Goal: Task Accomplishment & Management: Complete application form

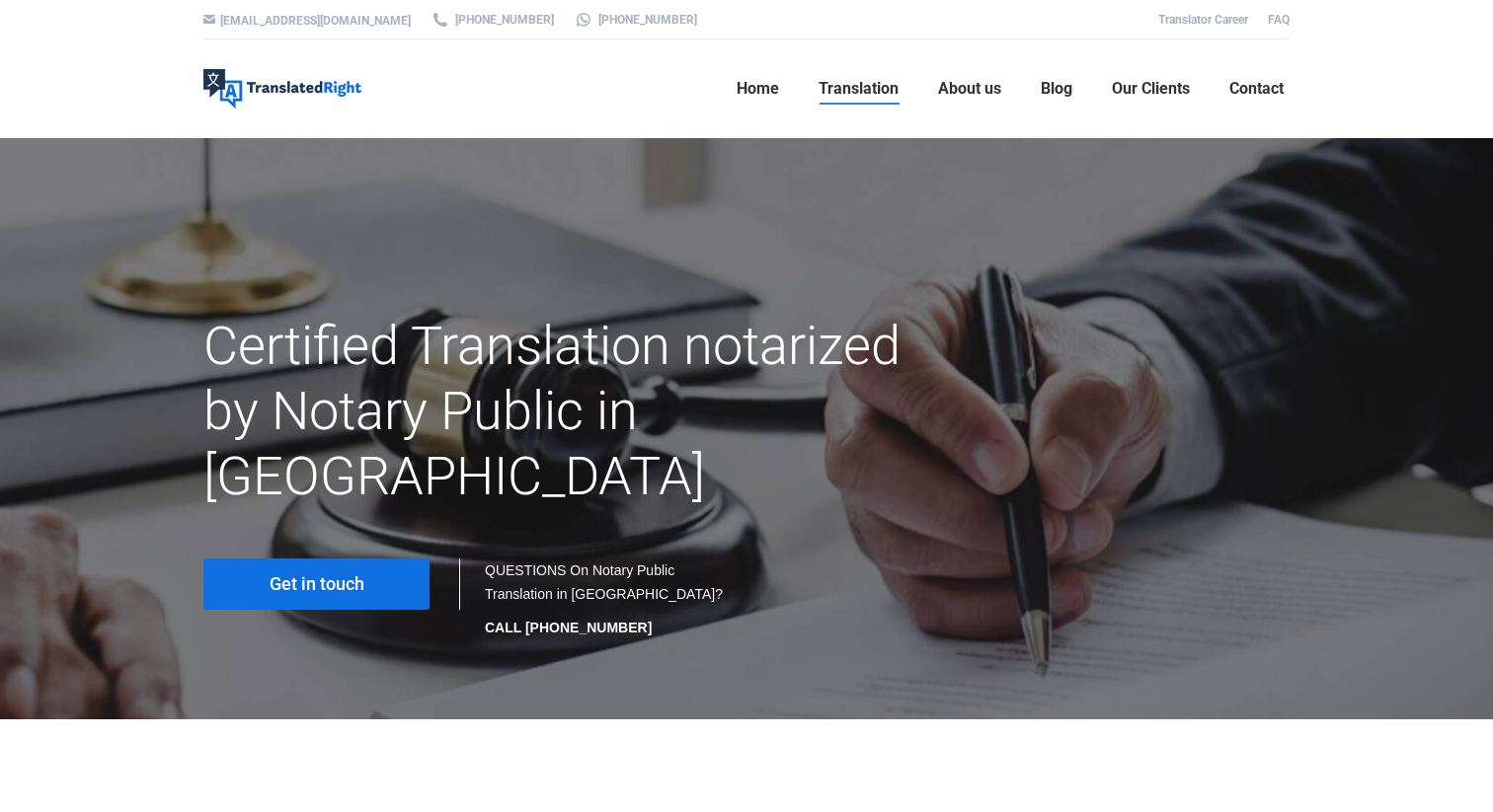
click at [282, 559] on link "Get in touch" at bounding box center [316, 585] width 226 height 52
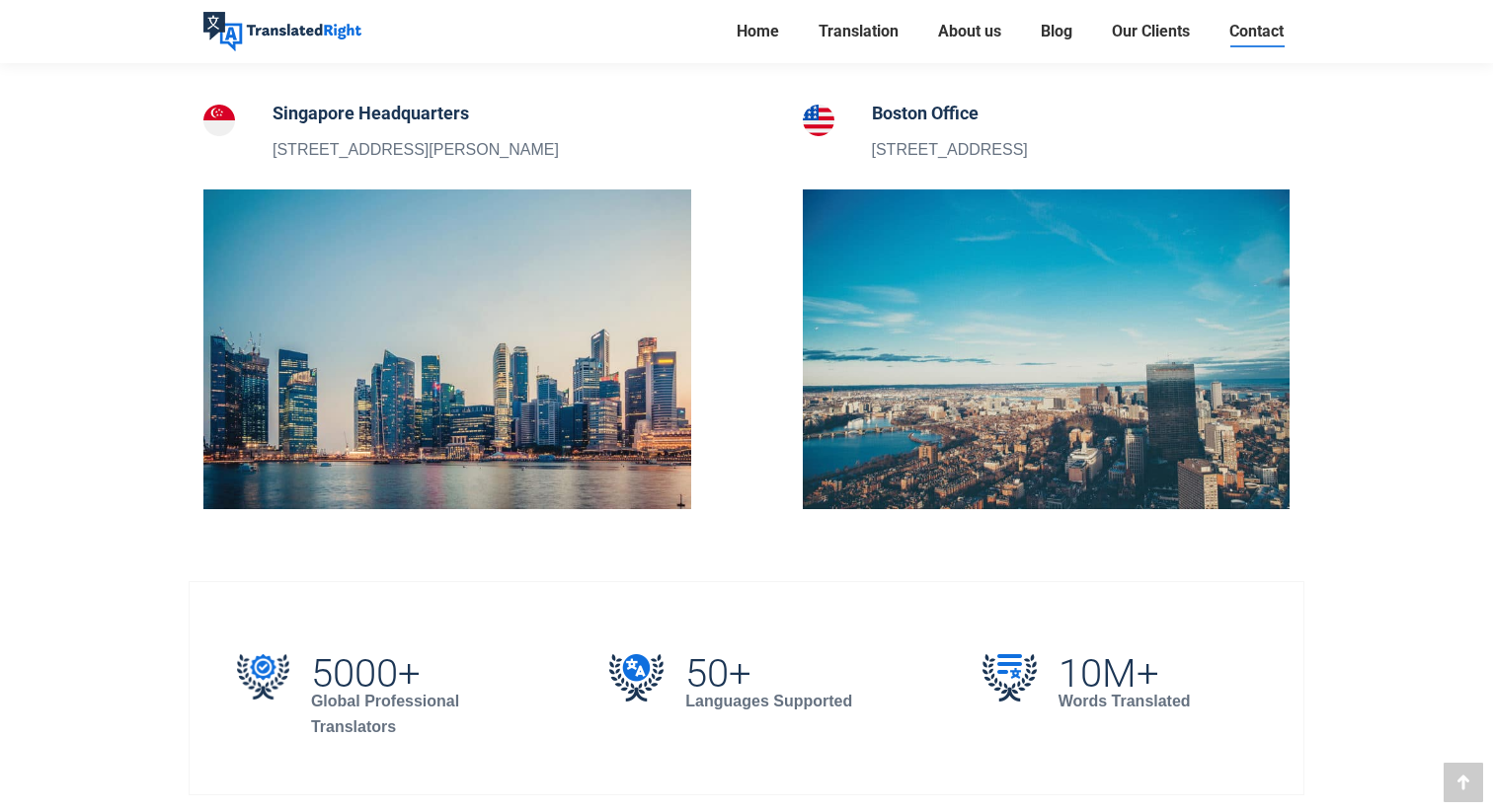
scroll to position [756, 0]
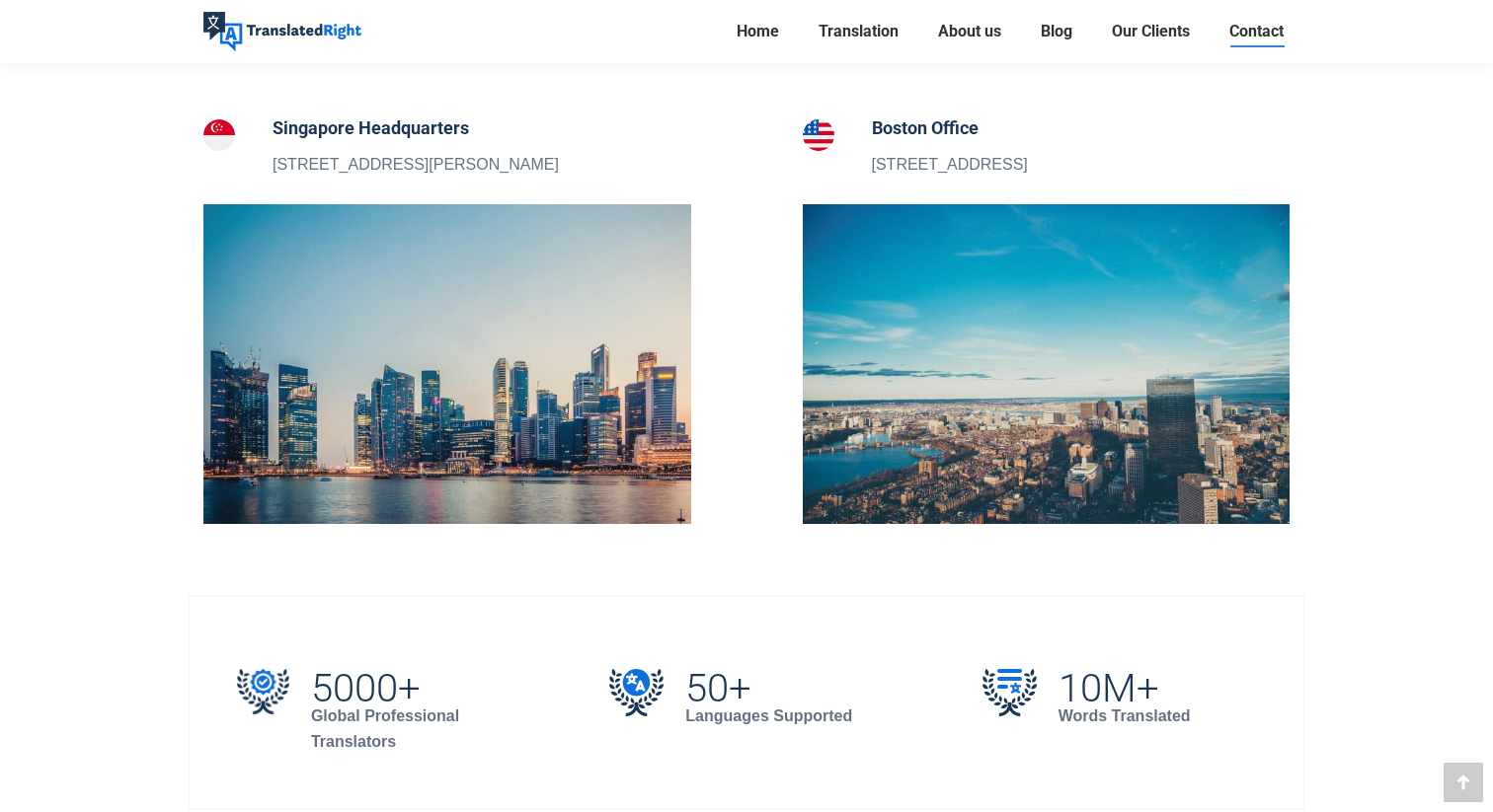
click at [376, 131] on h5 "Singapore Headquarters" at bounding box center [415, 129] width 286 height 28
click at [223, 128] on img at bounding box center [219, 135] width 32 height 32
click at [334, 374] on img at bounding box center [447, 364] width 487 height 320
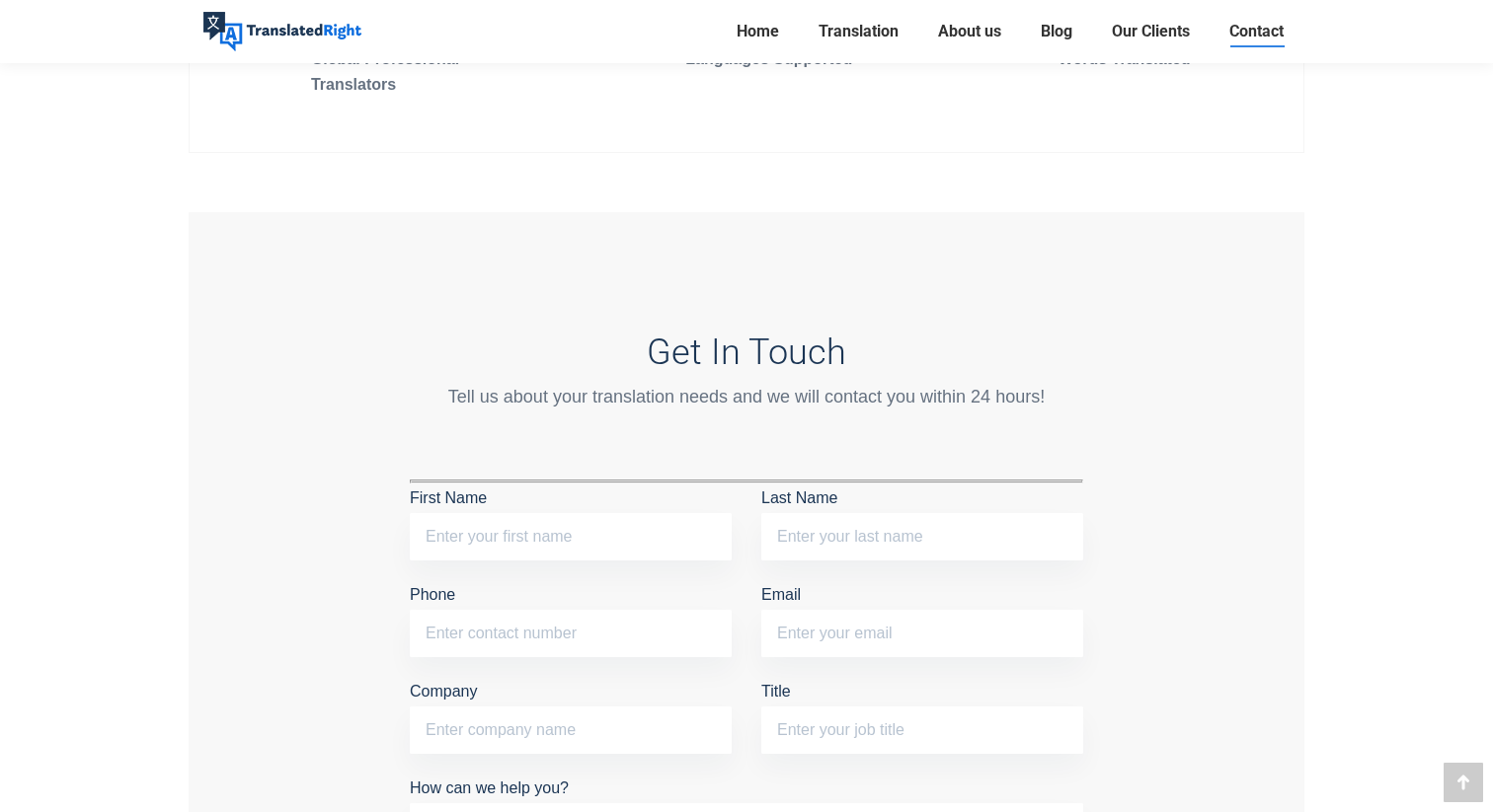
scroll to position [1207, 0]
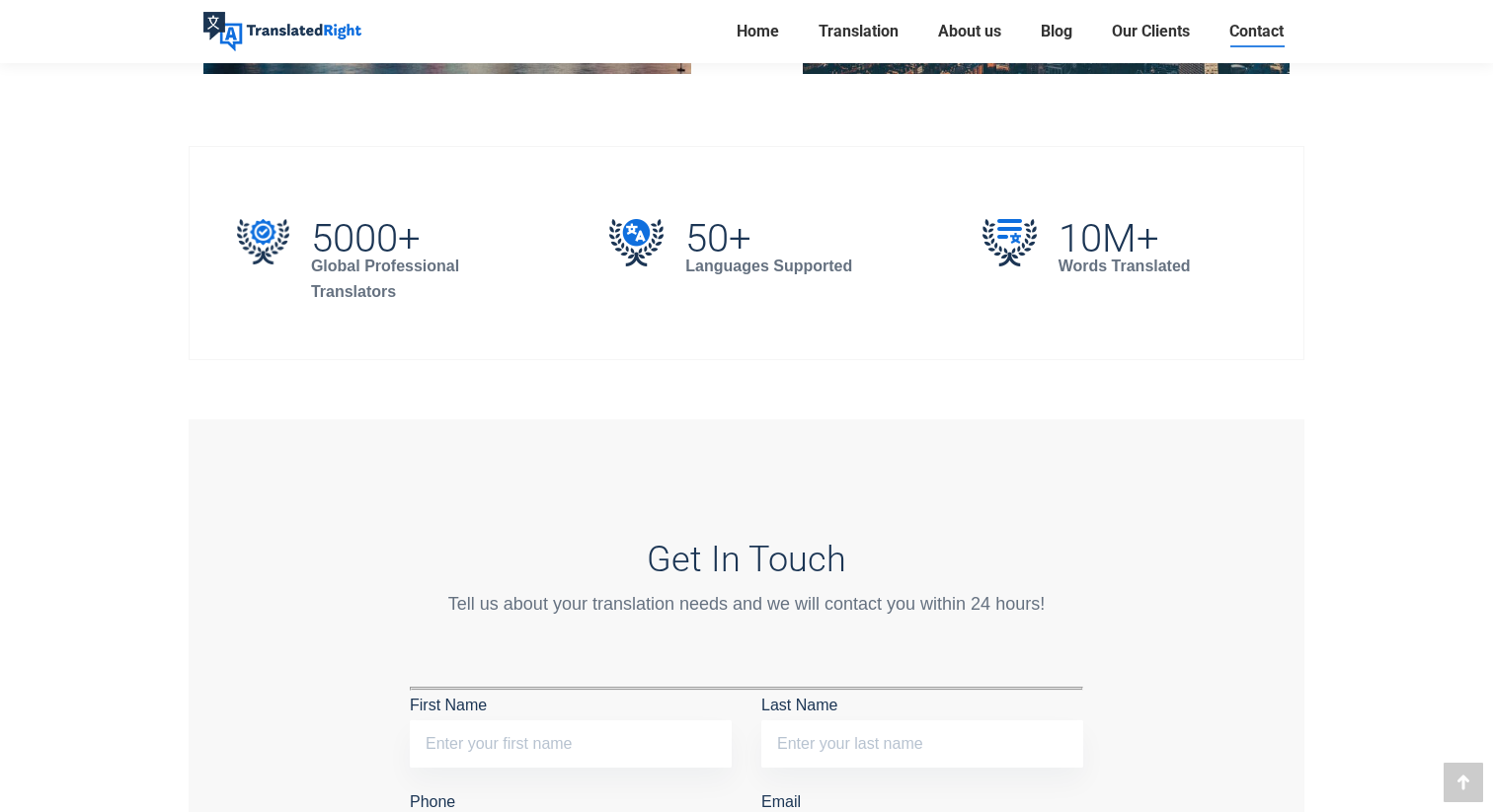
click at [317, 40] on img at bounding box center [282, 32] width 158 height 40
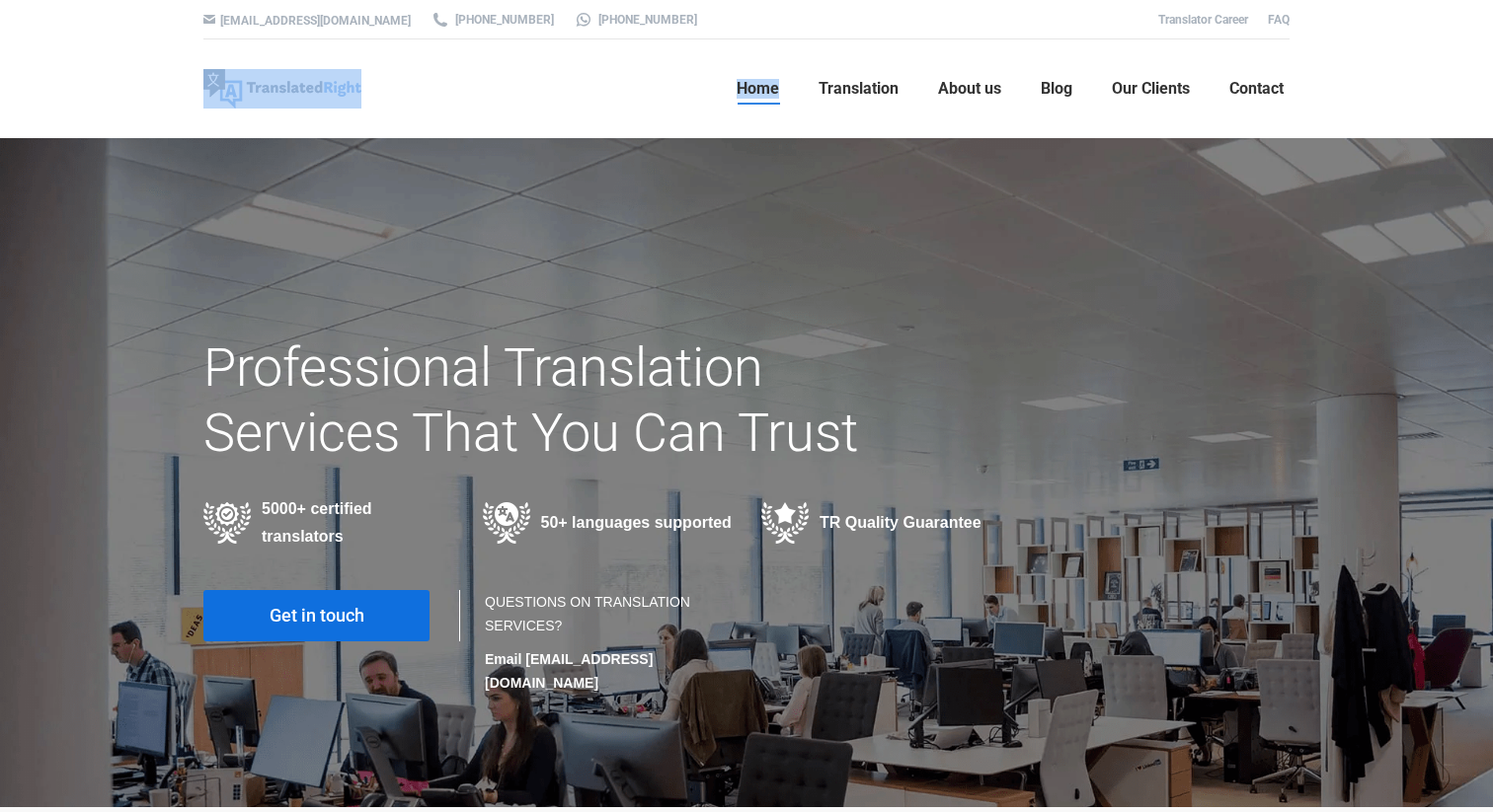
drag, startPoint x: 370, startPoint y: 99, endPoint x: 249, endPoint y: 88, distance: 121.5
click at [249, 88] on header "Translated Right Professional Translation Services Home Translation Translation…" at bounding box center [746, 89] width 1185 height 99
click at [553, 257] on div at bounding box center [746, 473] width 1493 height 670
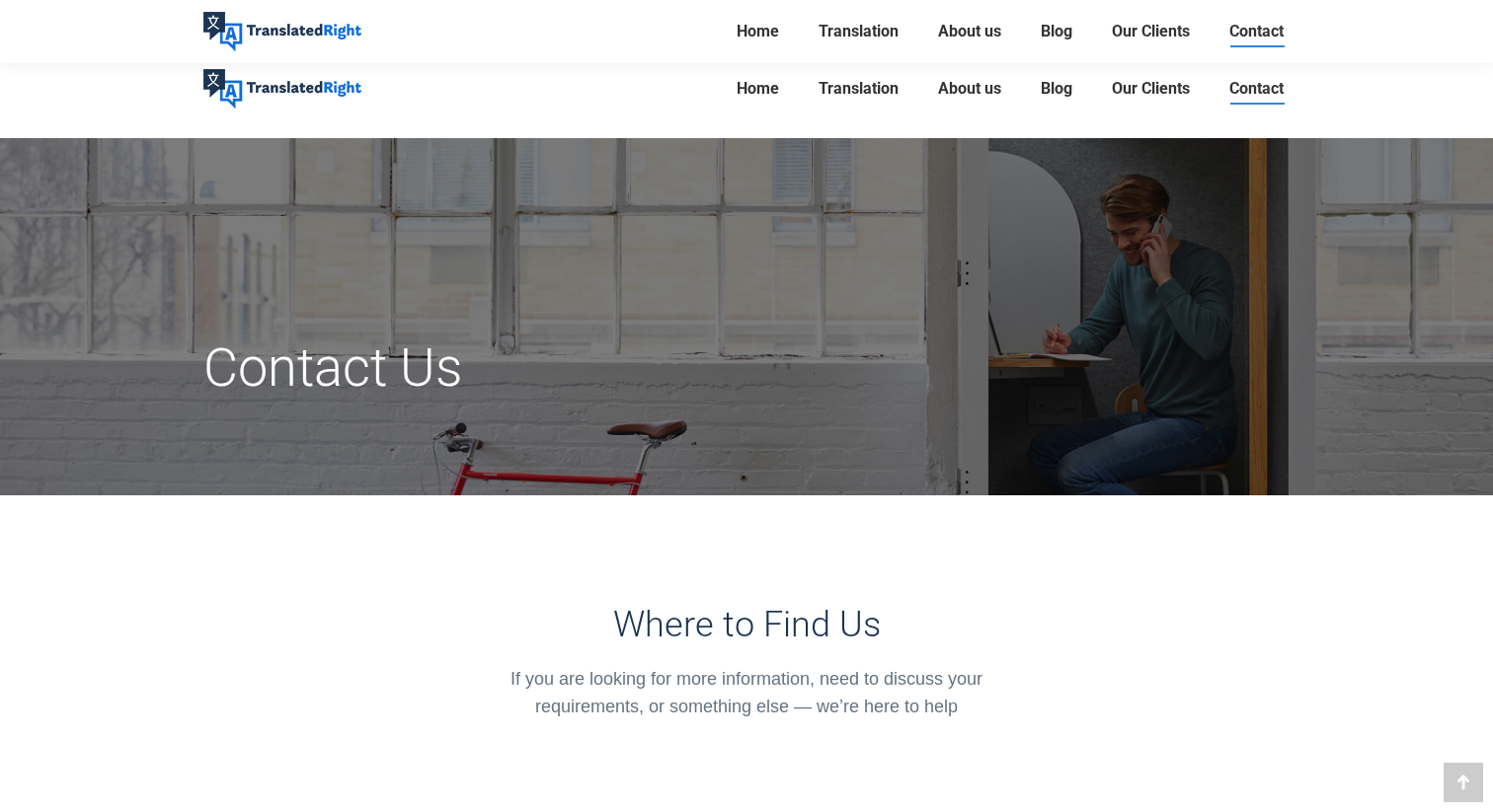
scroll to position [1207, 0]
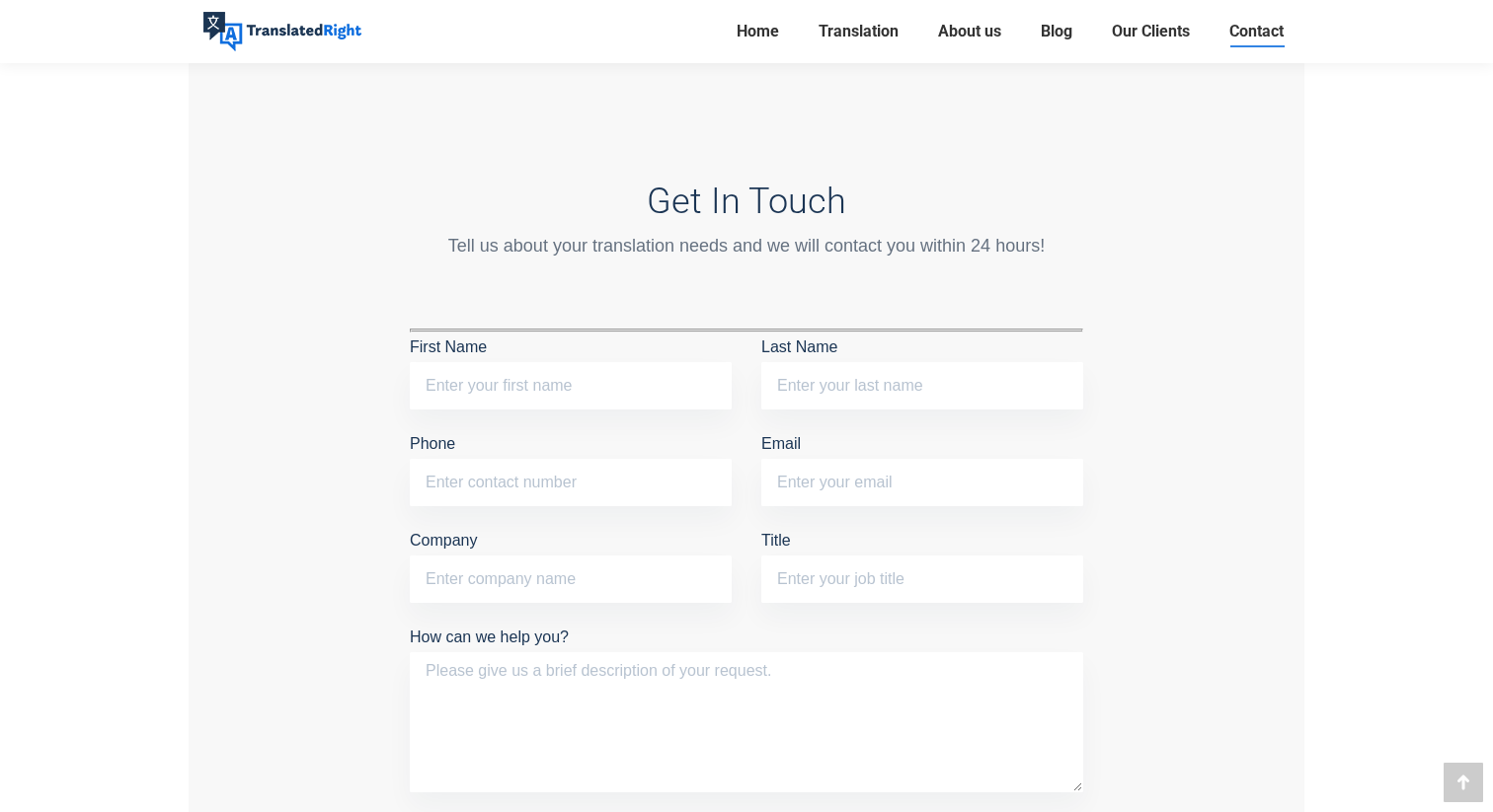
scroll to position [1455, 0]
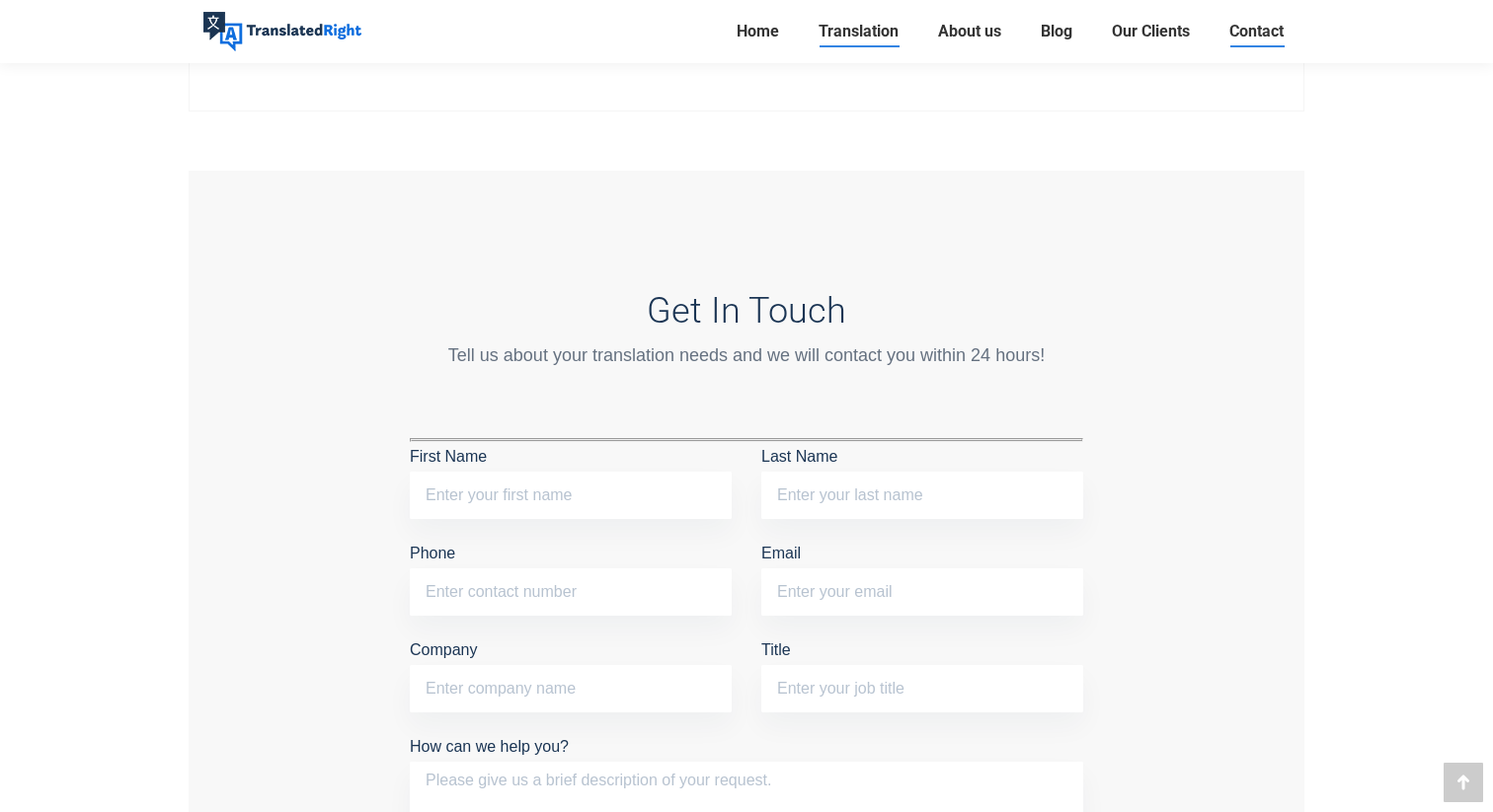
click at [870, 23] on span "Translation" at bounding box center [858, 32] width 80 height 20
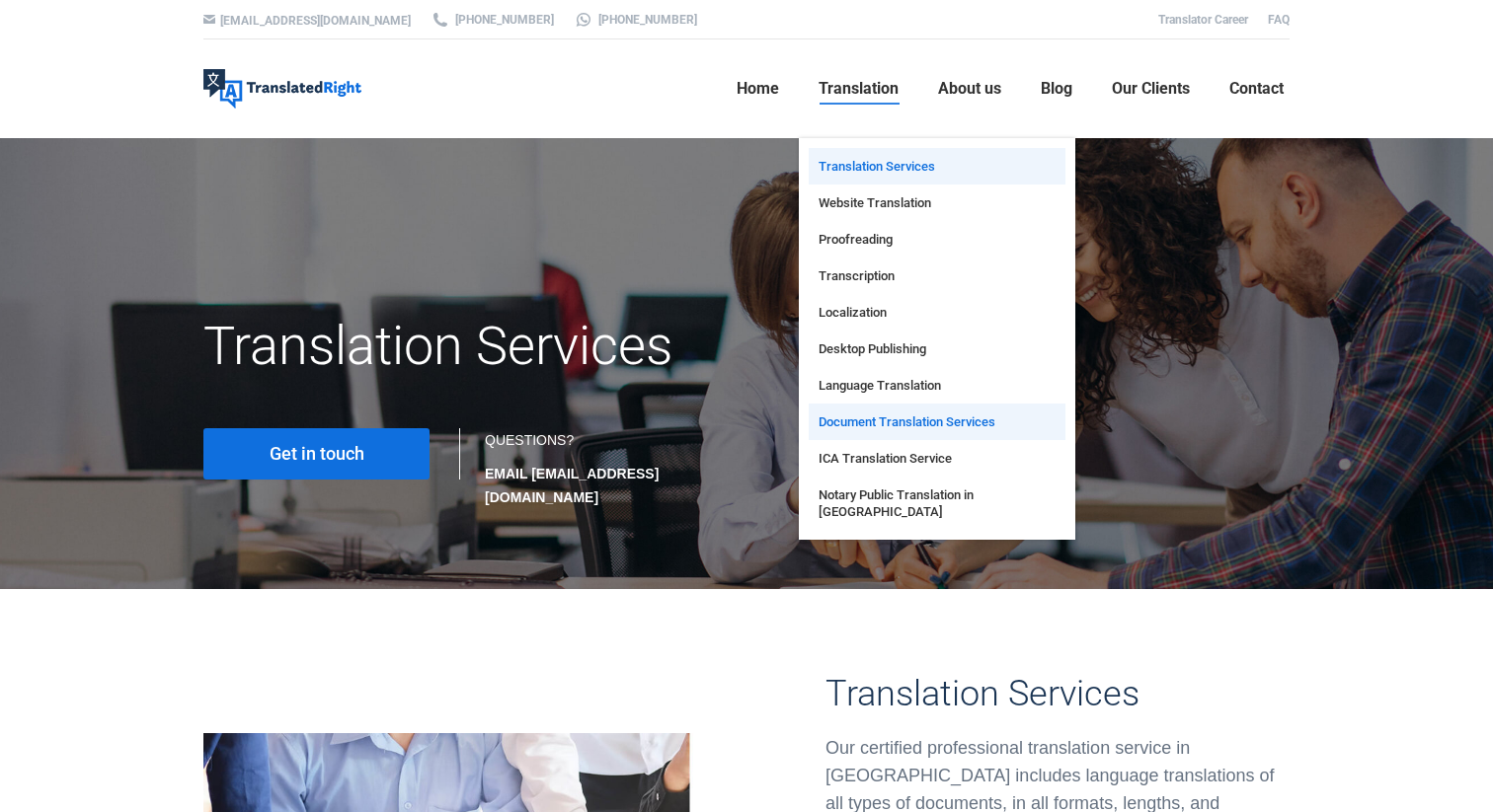
click at [869, 415] on span "Document Translation Services" at bounding box center [906, 421] width 176 height 17
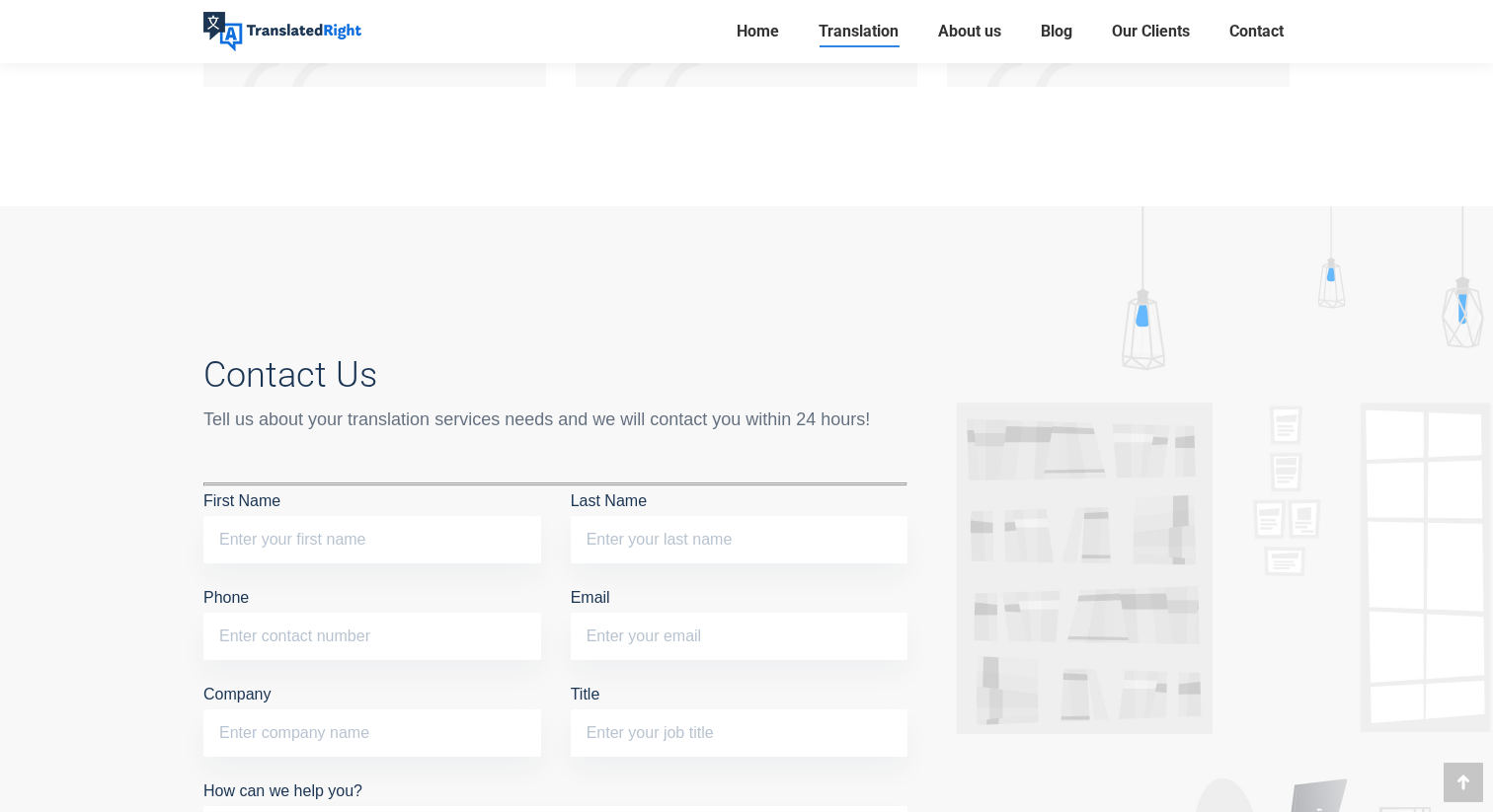
scroll to position [8459, 0]
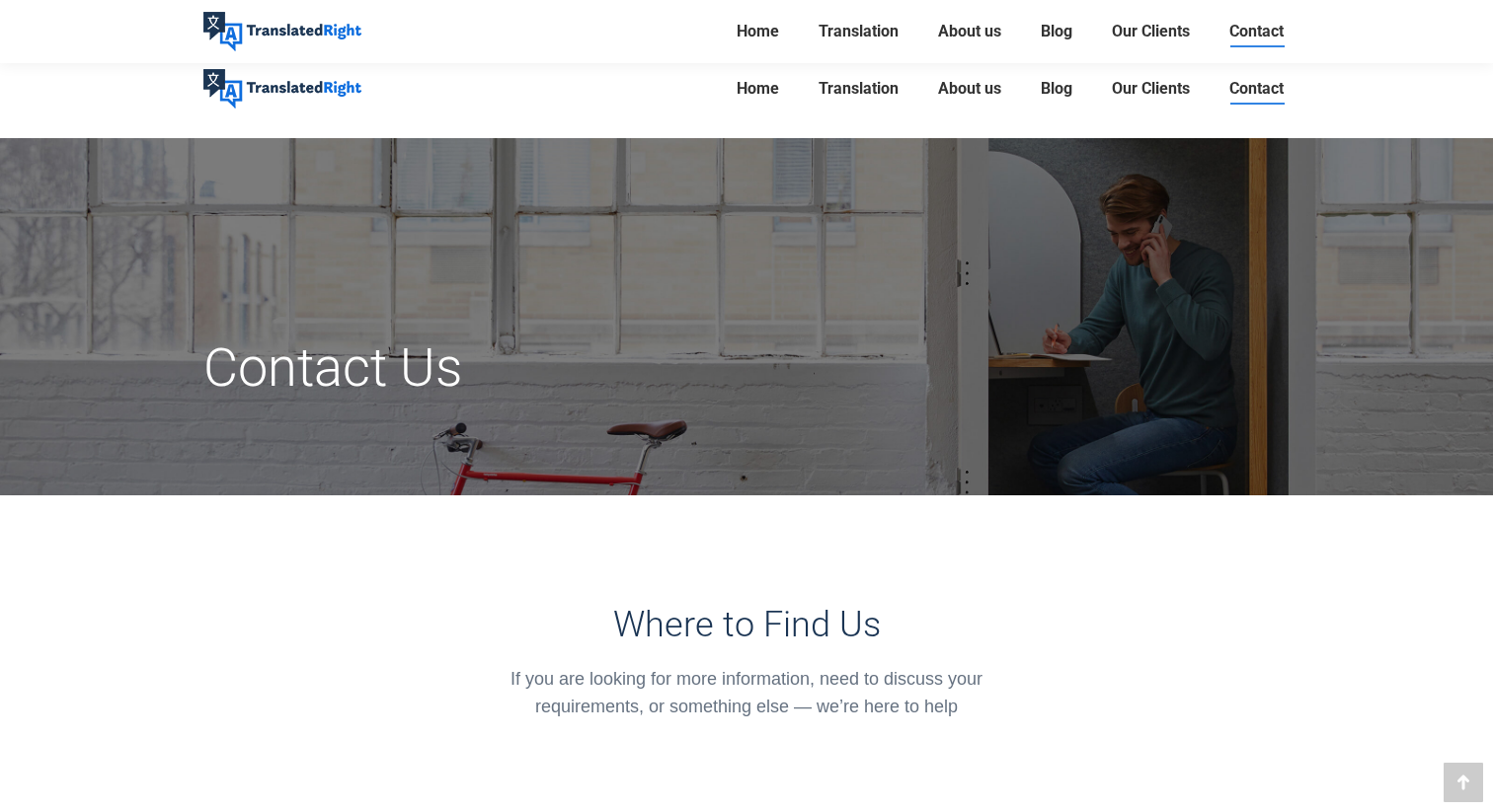
scroll to position [1455, 0]
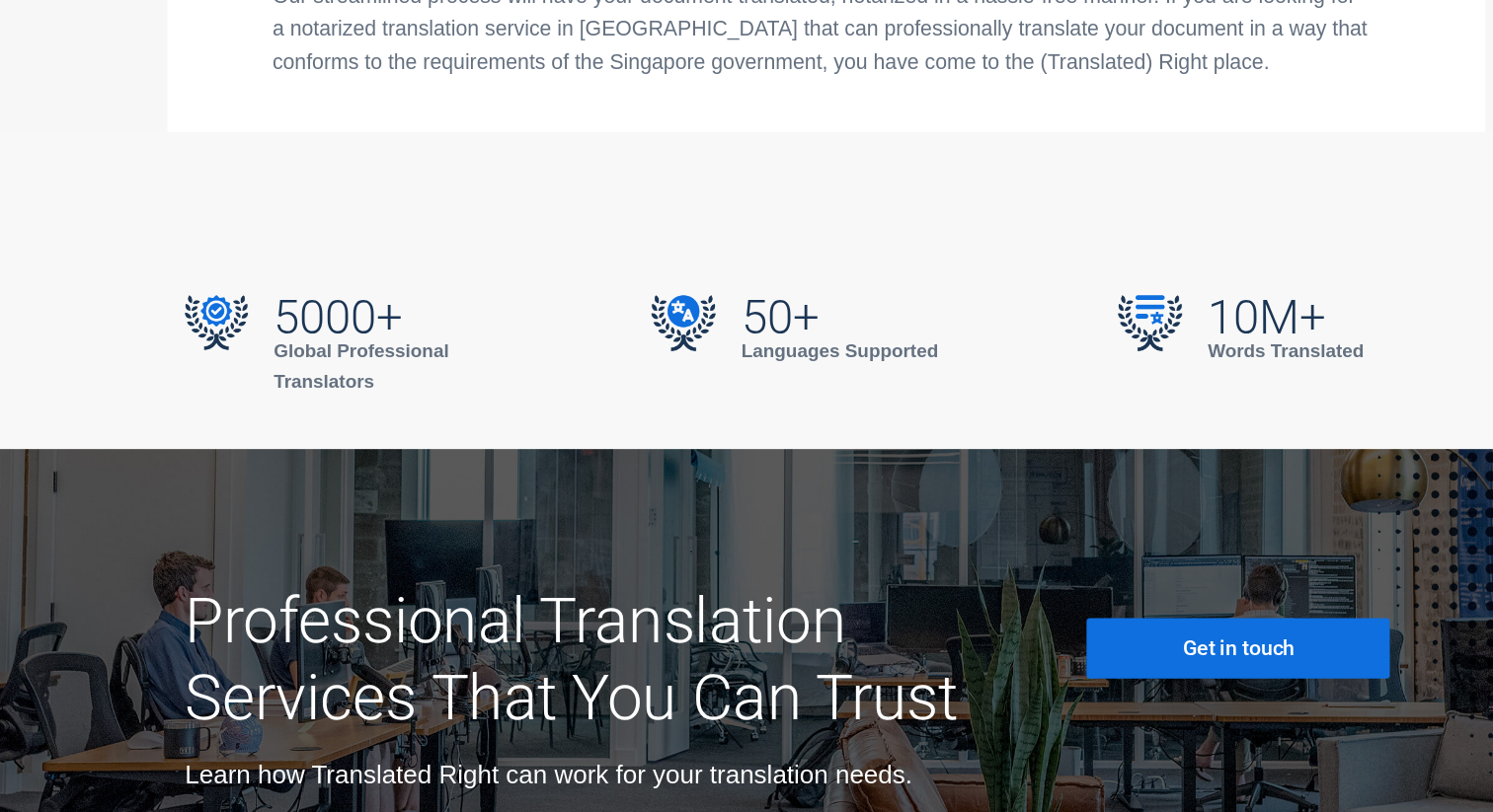
scroll to position [6792, 0]
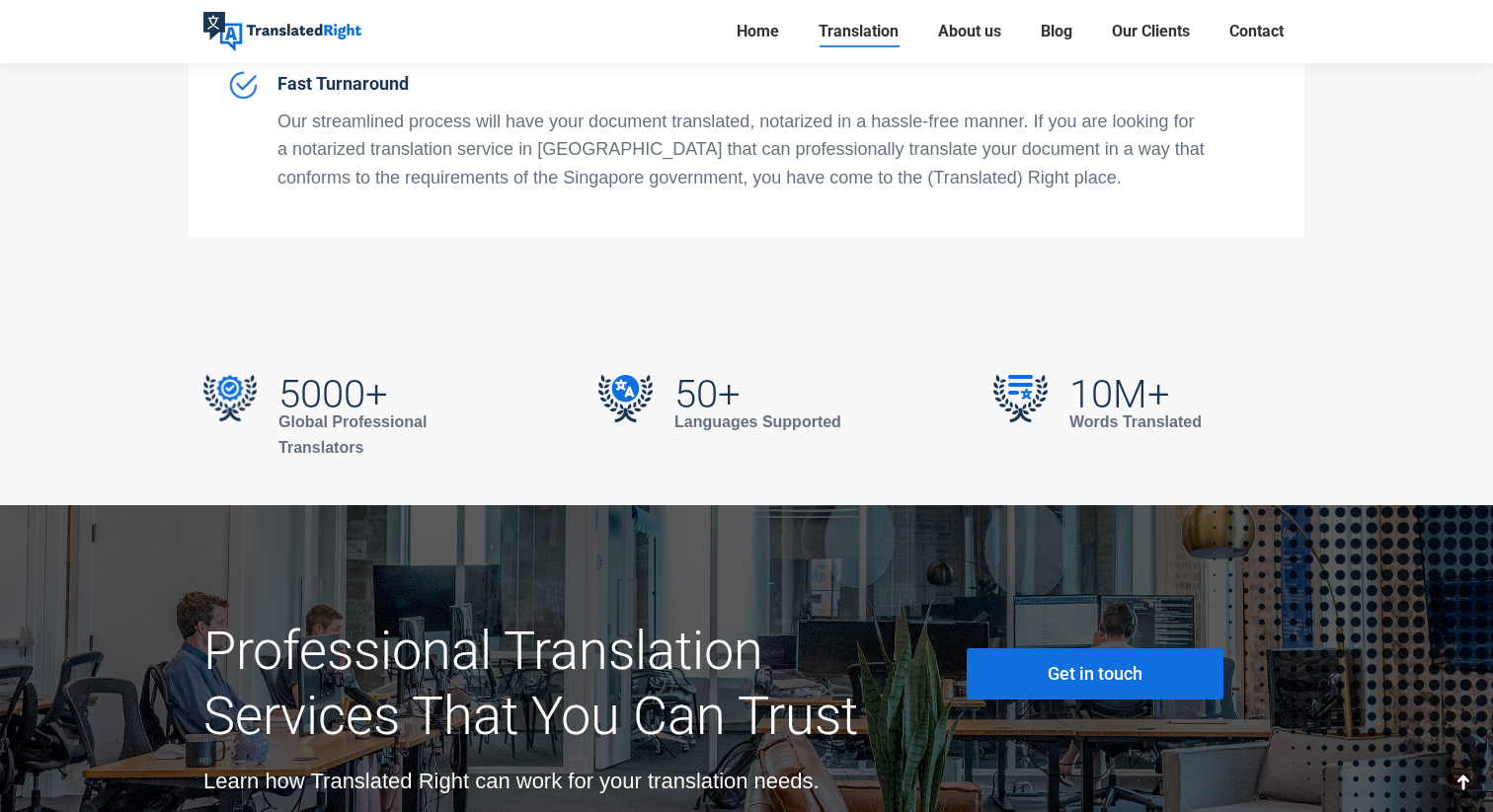
click at [1042, 649] on link "Get in touch" at bounding box center [1095, 675] width 257 height 52
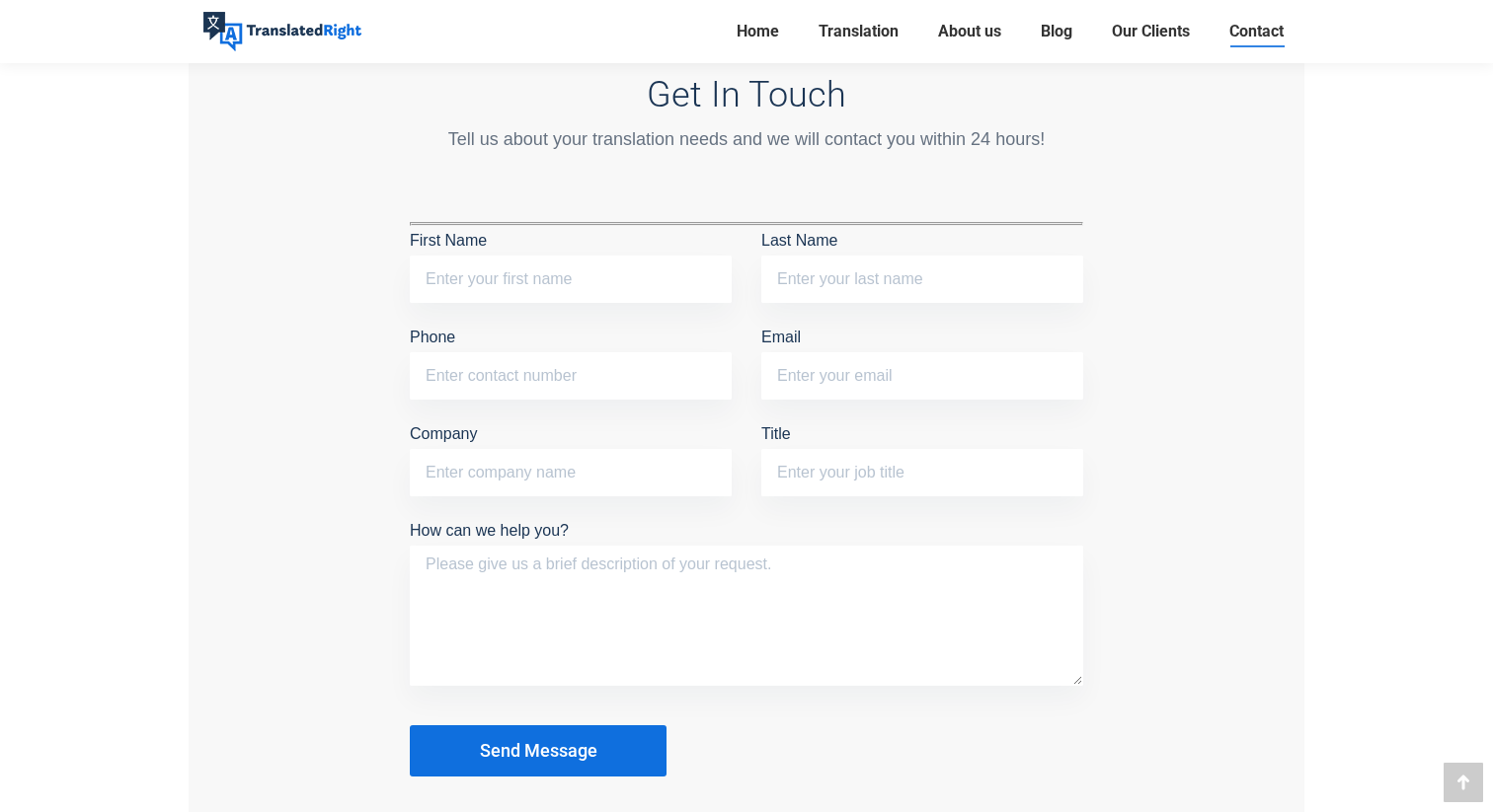
scroll to position [1693, 0]
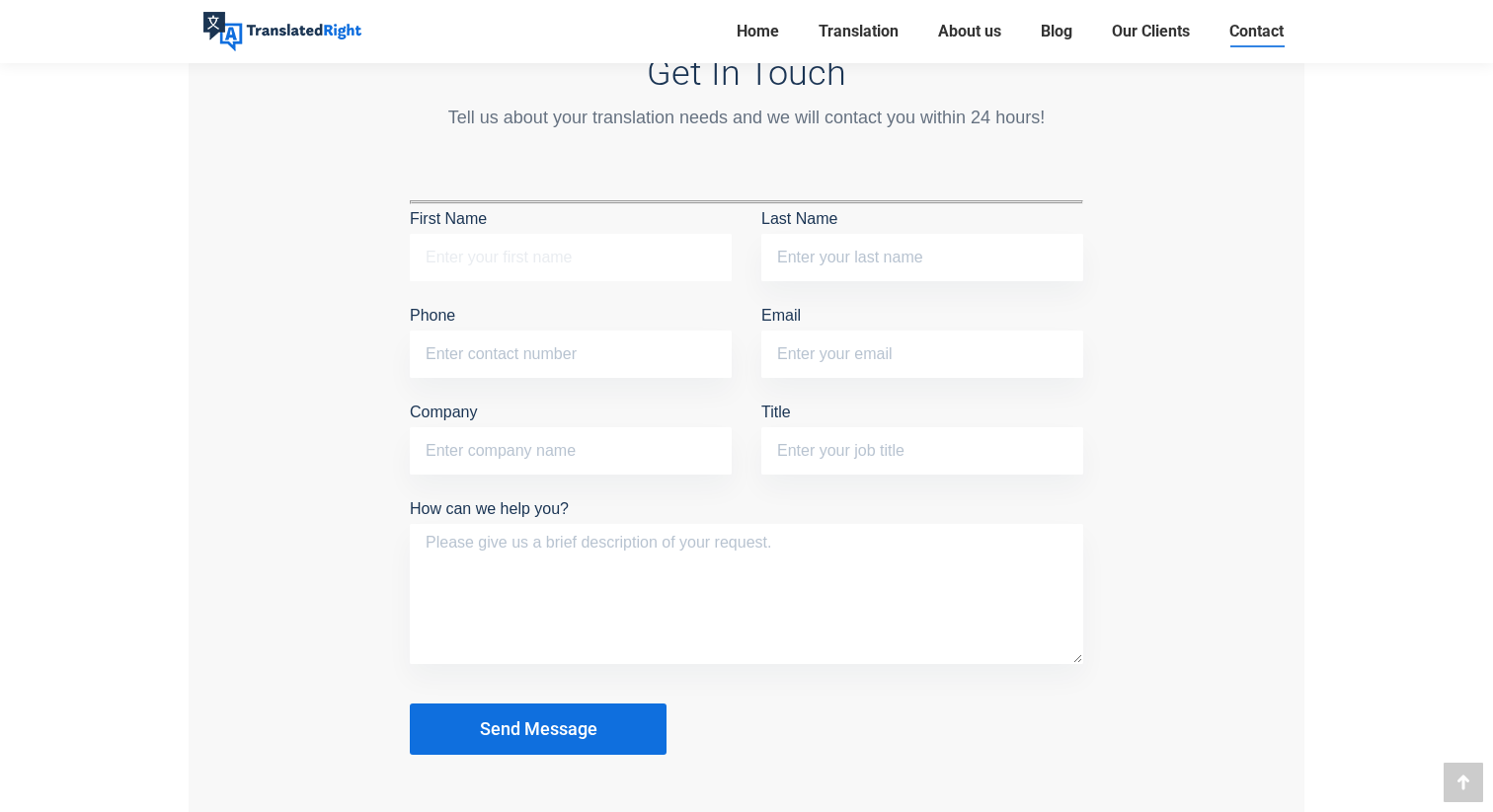
click at [522, 257] on input "First Name" at bounding box center [570, 258] width 322 height 48
type input "LEE"
type input "SANGIN"
type input "01094602846"
type input "MynameGoodwill@gmail.com"
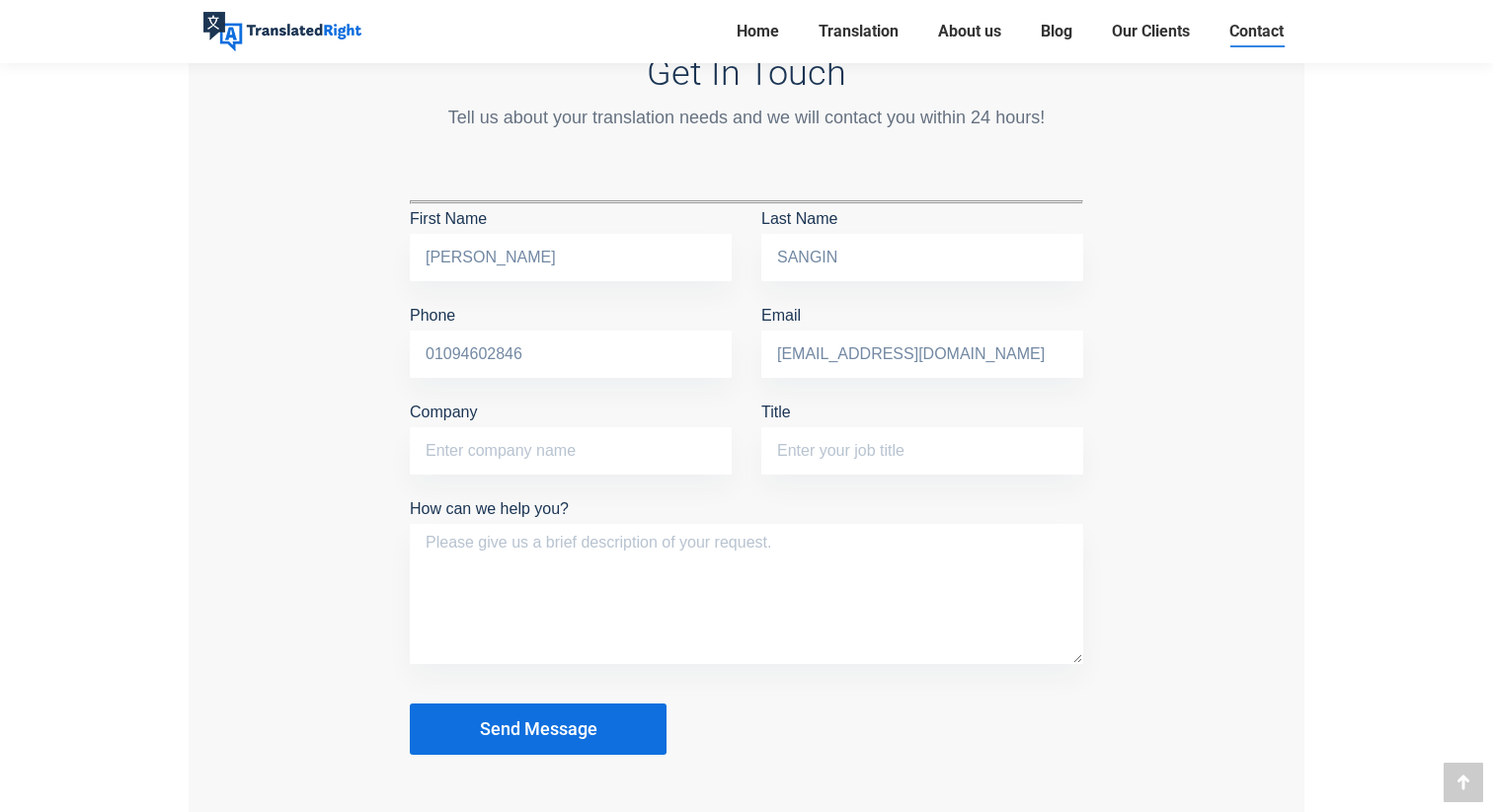
click at [665, 290] on div "First Name LEE" at bounding box center [570, 252] width 352 height 97
click at [800, 251] on input "SANGIN" at bounding box center [922, 258] width 322 height 48
type input "ㅣ"
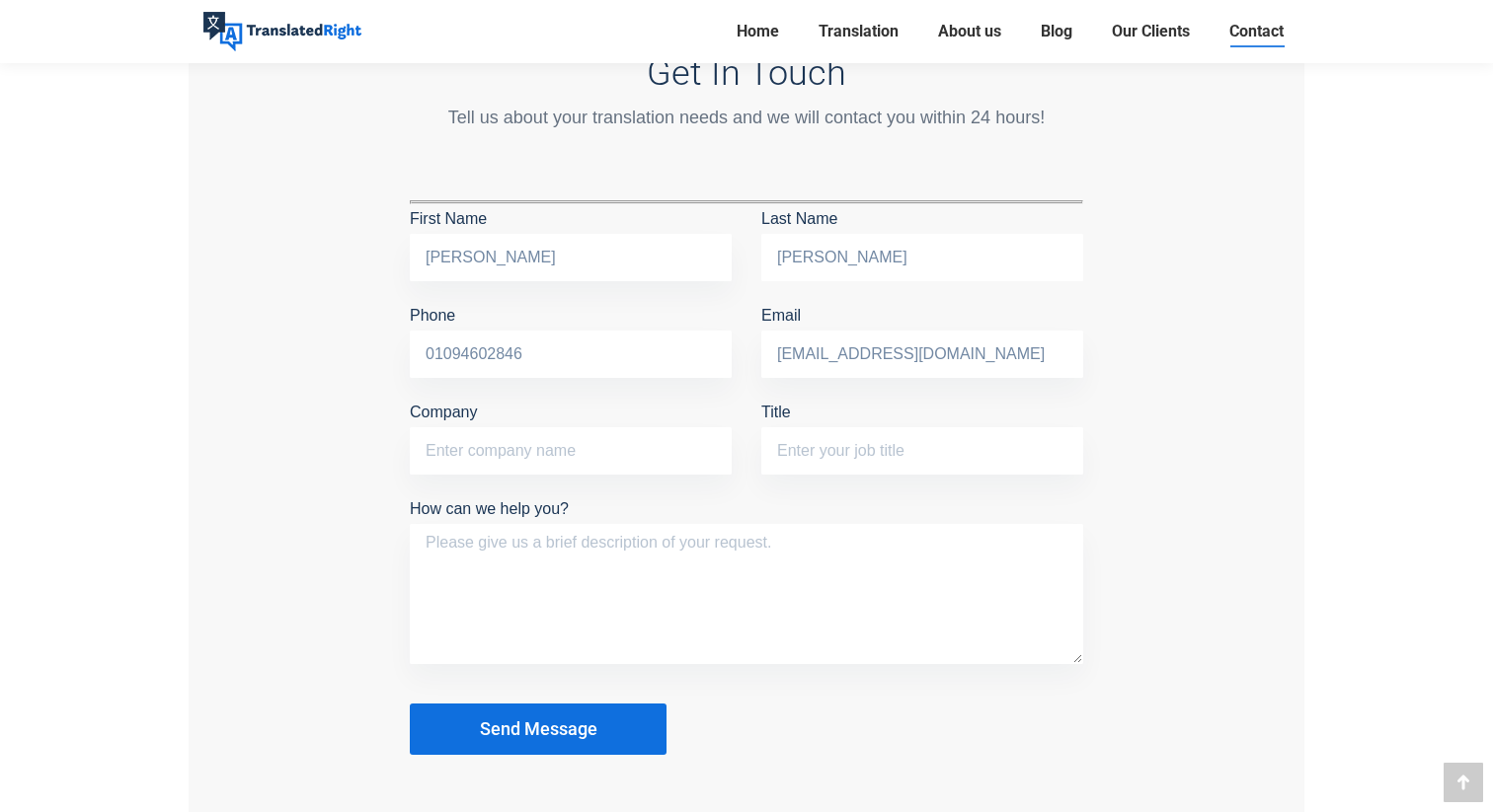
type input "LEE"
click at [658, 249] on input "LEE" at bounding box center [570, 258] width 322 height 48
type input "YUBIN"
click at [559, 346] on input "01094602846" at bounding box center [570, 355] width 322 height 48
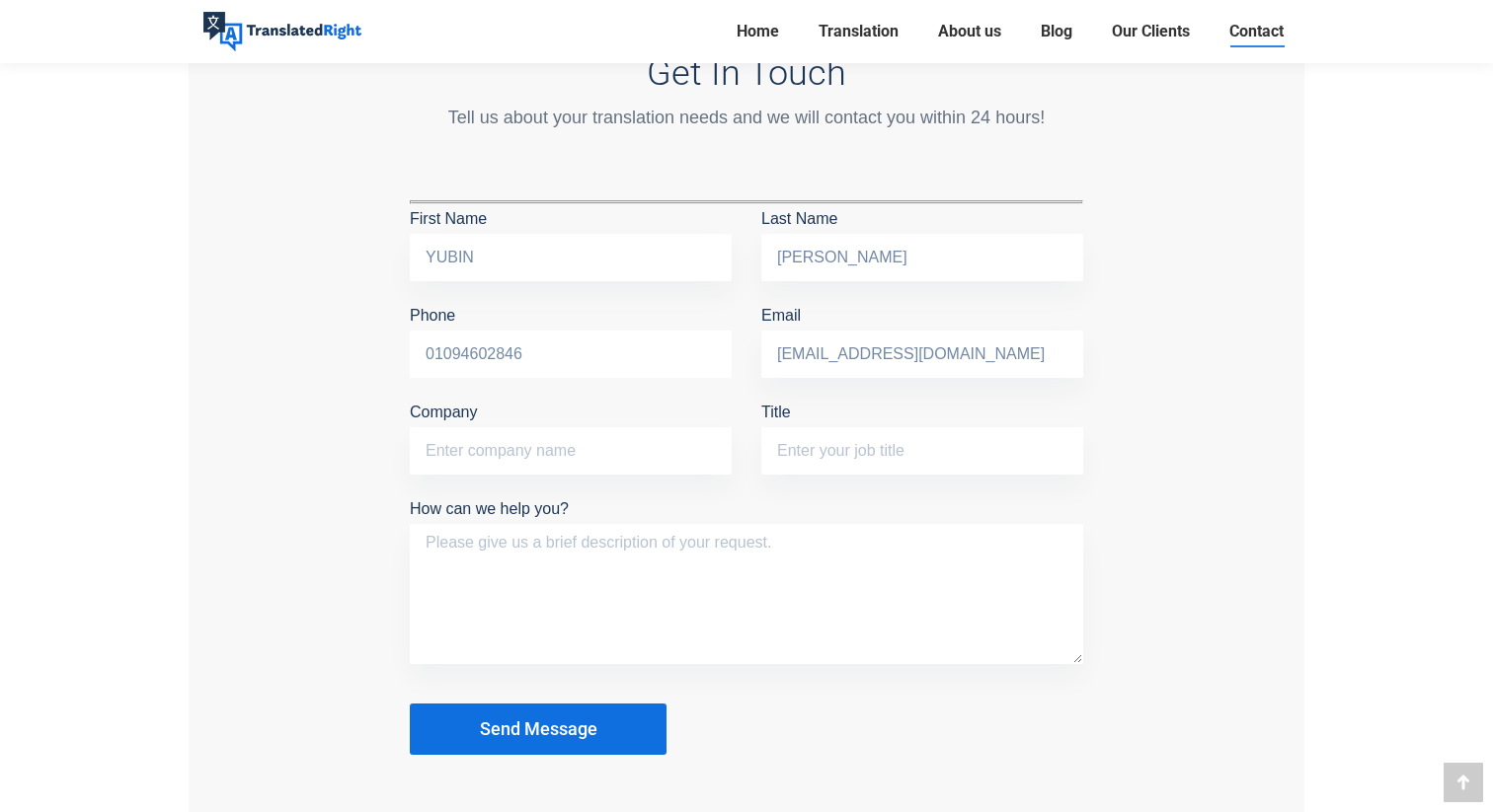
click at [559, 346] on input "01094602846" at bounding box center [570, 355] width 322 height 48
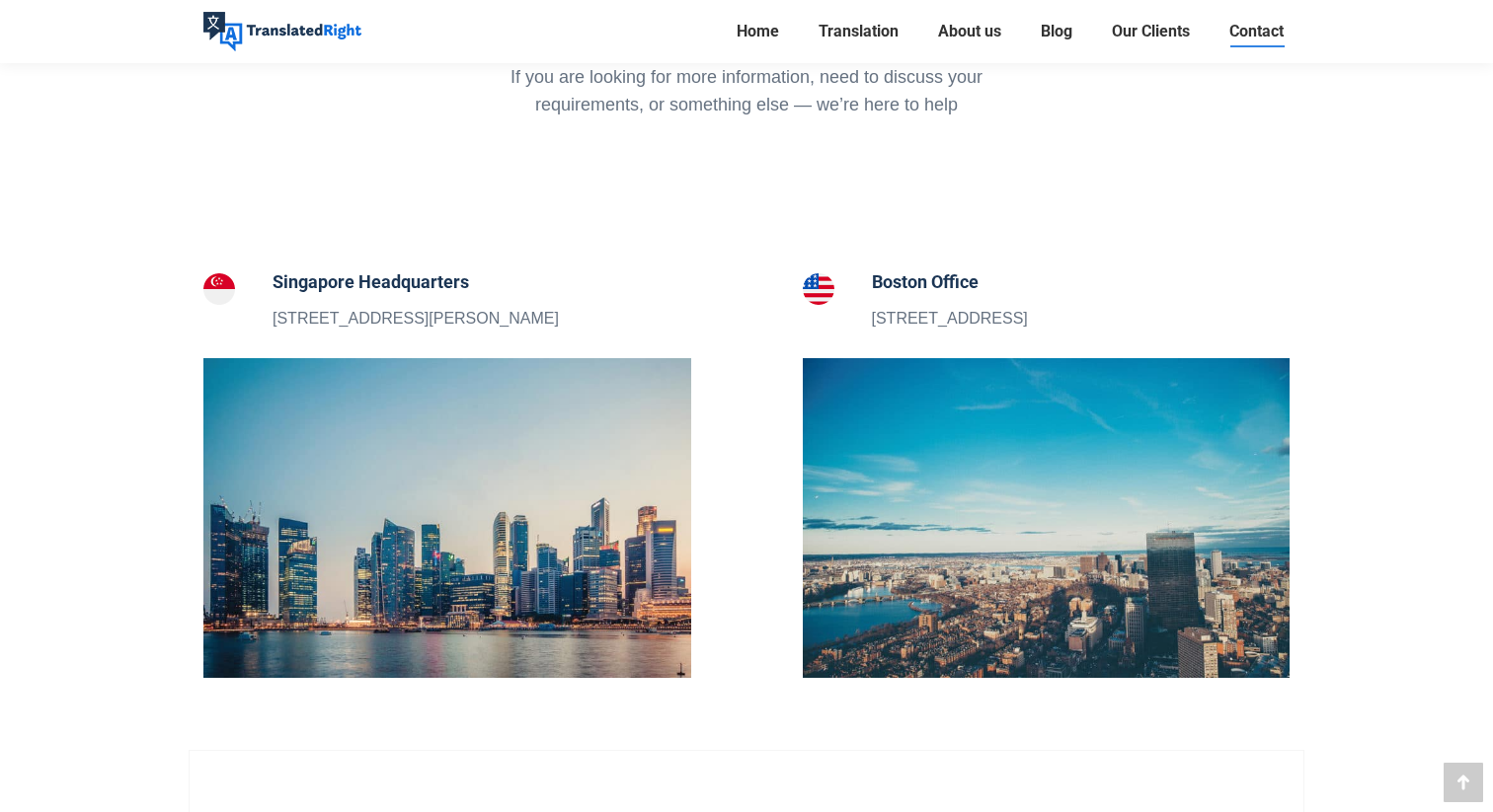
scroll to position [0, 0]
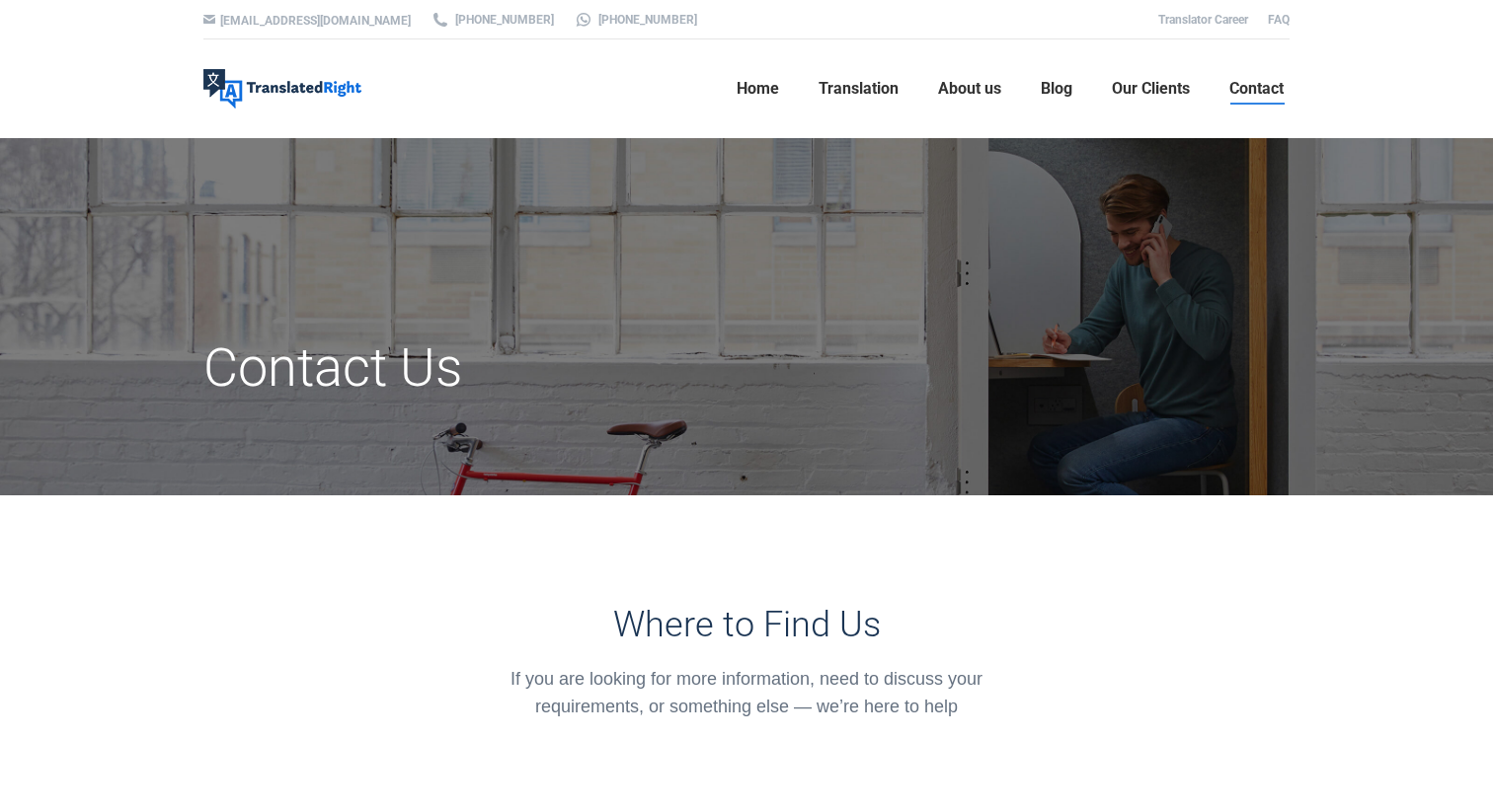
type input "84410239"
